Goal: Information Seeking & Learning: Check status

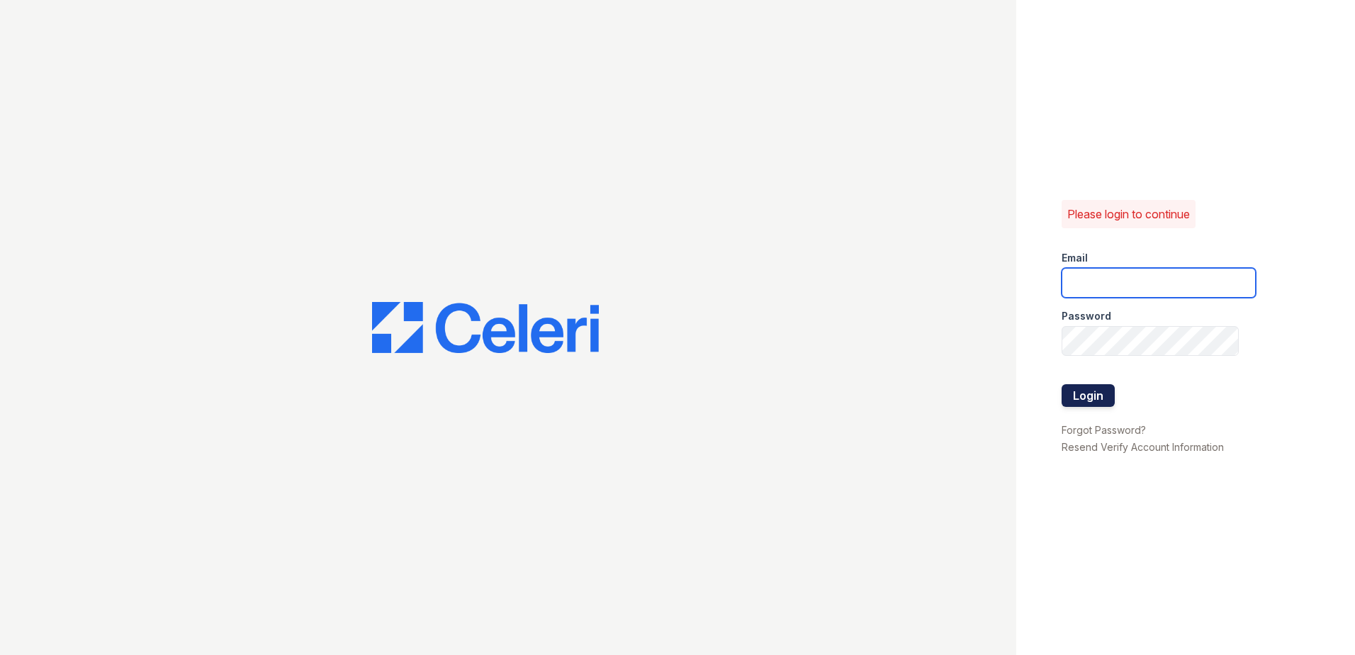
type input "[EMAIL_ADDRESS][DOMAIN_NAME]"
click at [1098, 395] on button "Login" at bounding box center [1087, 395] width 53 height 23
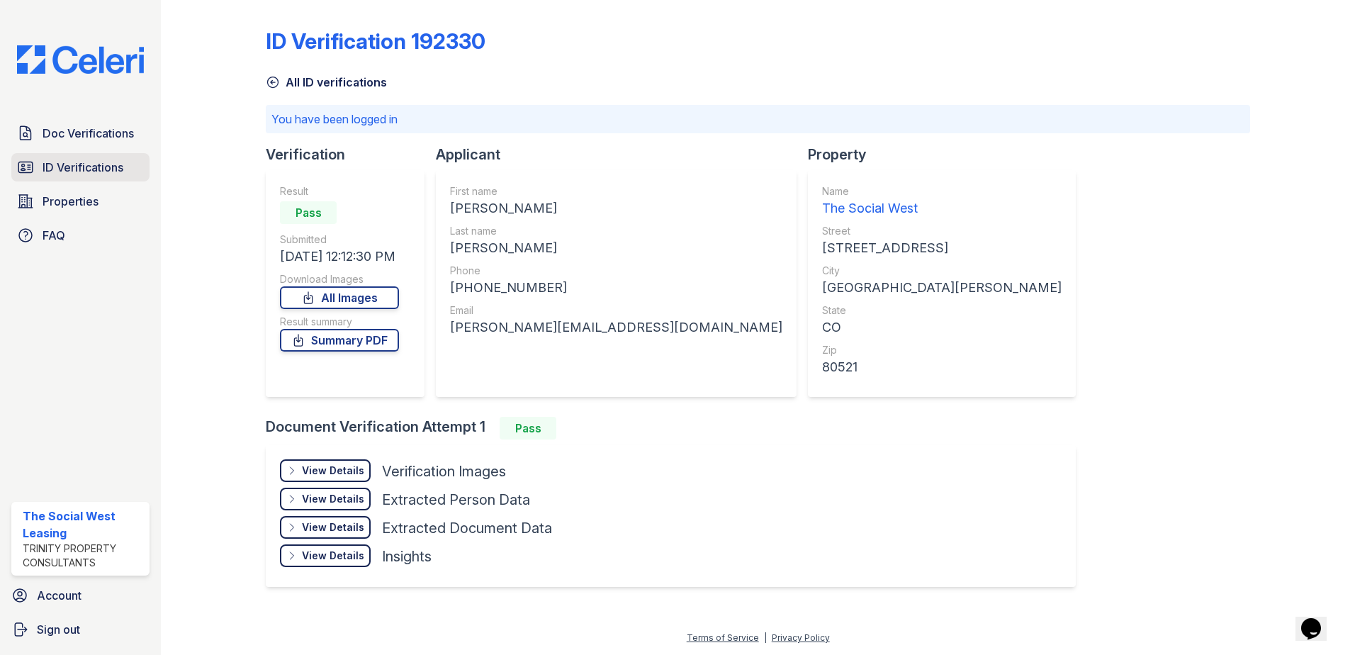
click at [127, 178] on link "ID Verifications" at bounding box center [80, 167] width 138 height 28
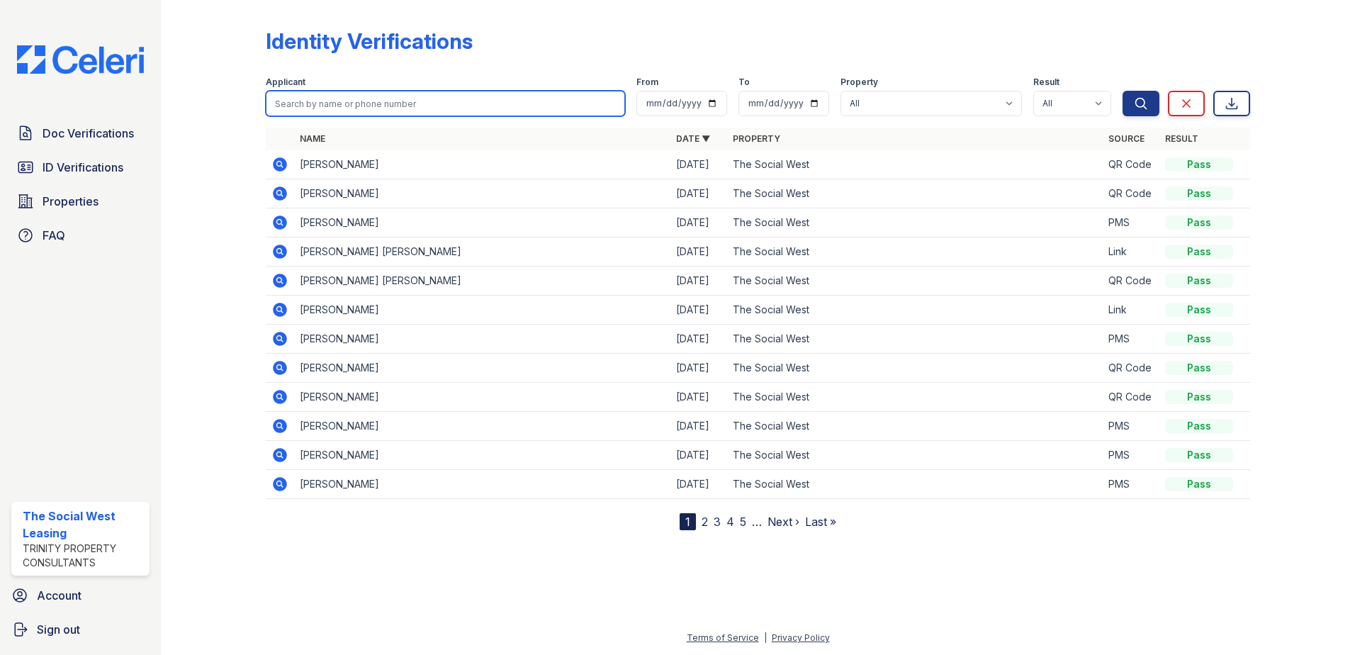
click at [467, 105] on input "search" at bounding box center [445, 104] width 359 height 26
type input "jakob morris"
click at [1122, 91] on button "Search" at bounding box center [1140, 104] width 37 height 26
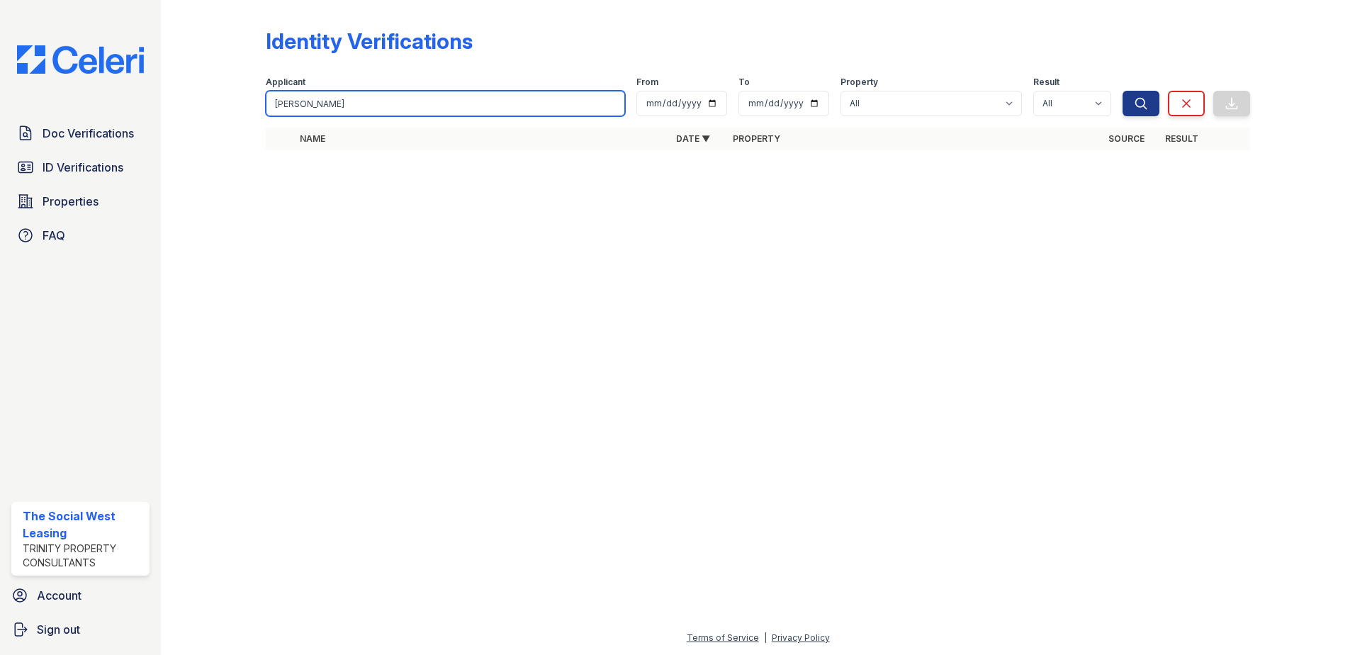
drag, startPoint x: 136, startPoint y: 85, endPoint x: 35, endPoint y: 79, distance: 101.5
click at [66, 83] on div "Doc Verifications ID Verifications Properties FAQ The Social West Leasing Trini…" at bounding box center [677, 327] width 1355 height 655
type input "jakob"
click at [1122, 91] on button "Search" at bounding box center [1140, 104] width 37 height 26
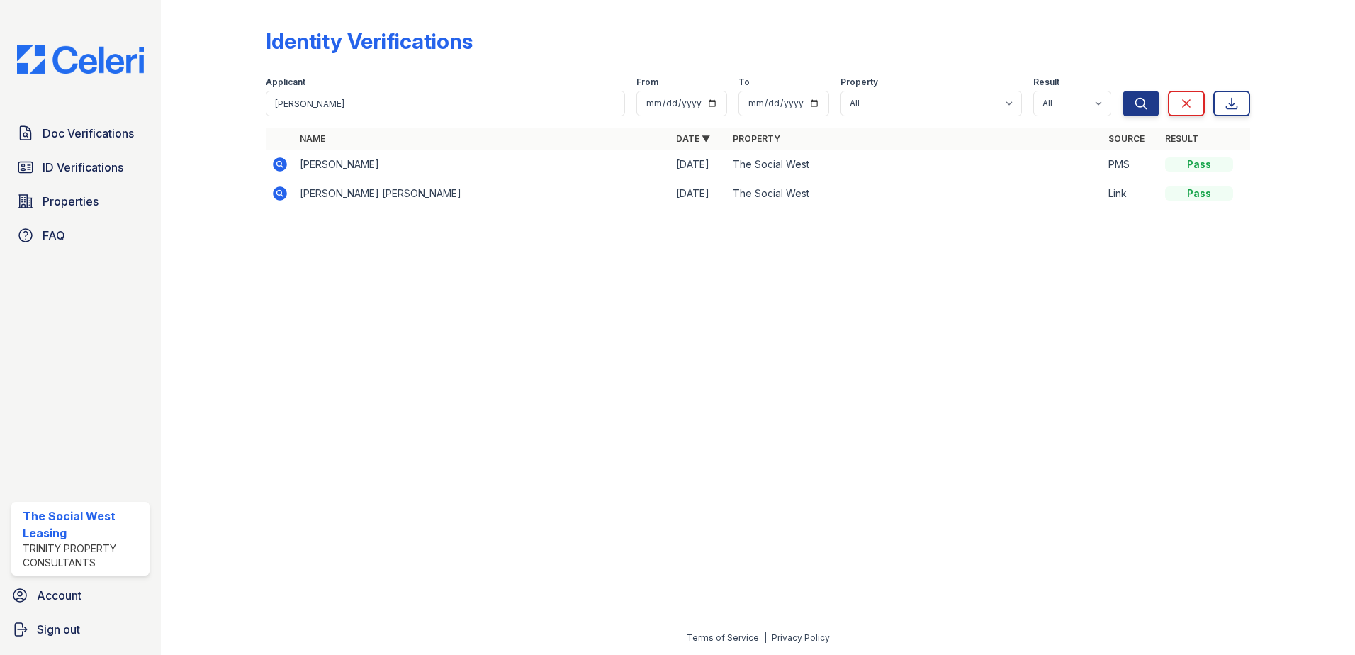
click at [284, 166] on icon at bounding box center [280, 164] width 14 height 14
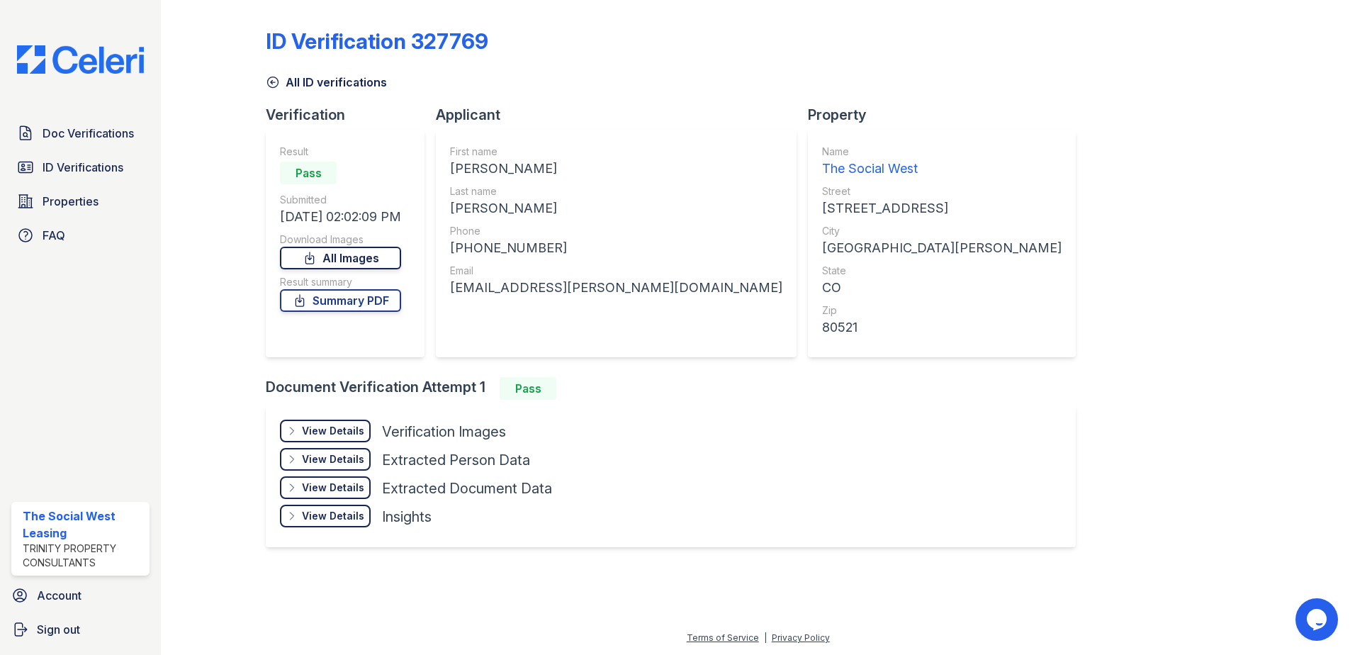
click at [386, 261] on link "All Images" at bounding box center [340, 258] width 121 height 23
click at [372, 304] on link "Summary PDF" at bounding box center [340, 300] width 121 height 23
